Goal: Information Seeking & Learning: Learn about a topic

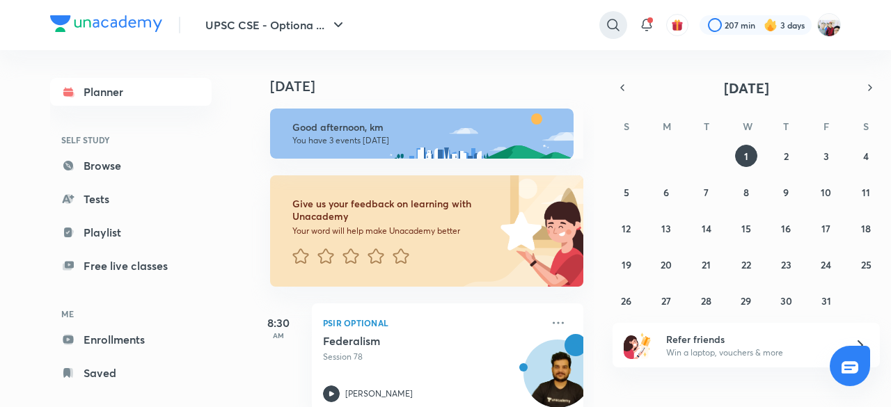
click at [612, 22] on icon at bounding box center [613, 25] width 17 height 17
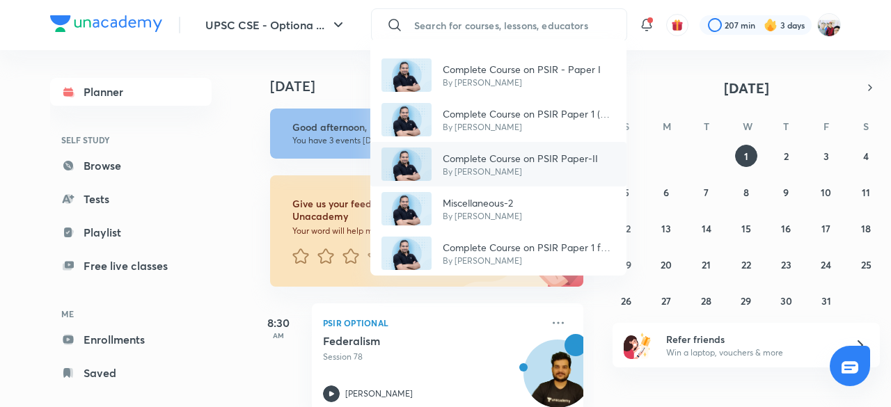
click at [586, 153] on p "Complete Course on PSIR Paper-II" at bounding box center [520, 158] width 155 height 15
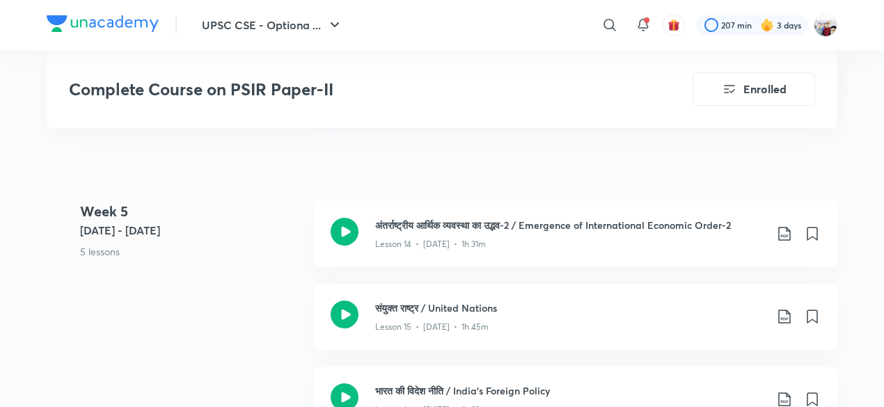
scroll to position [1894, 0]
click at [782, 229] on icon at bounding box center [785, 232] width 17 height 17
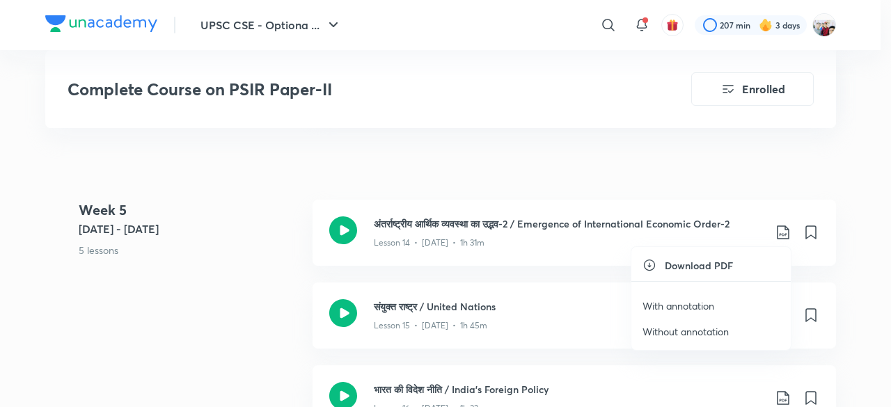
click at [712, 302] on p "With annotation" at bounding box center [679, 306] width 72 height 15
